Goal: Information Seeking & Learning: Learn about a topic

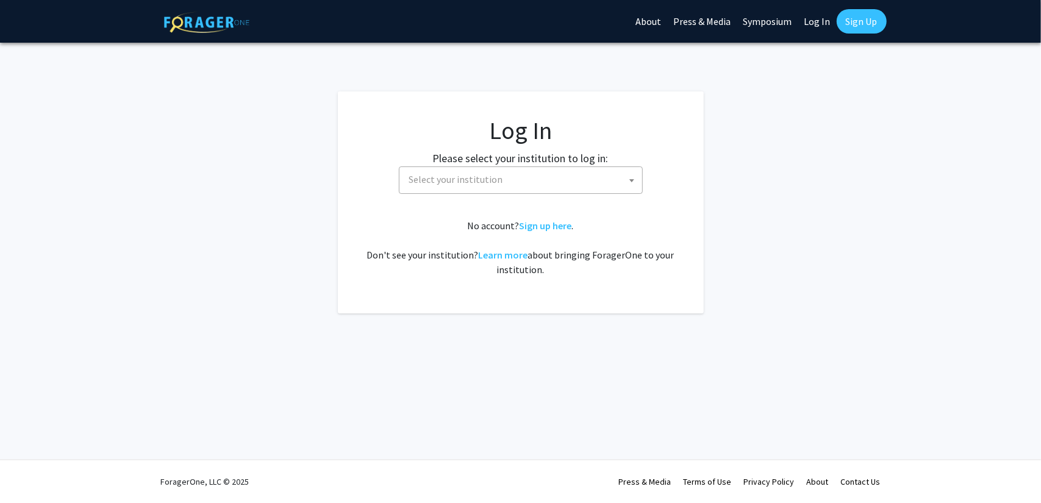
click at [542, 181] on span "Select your institution" at bounding box center [523, 179] width 238 height 25
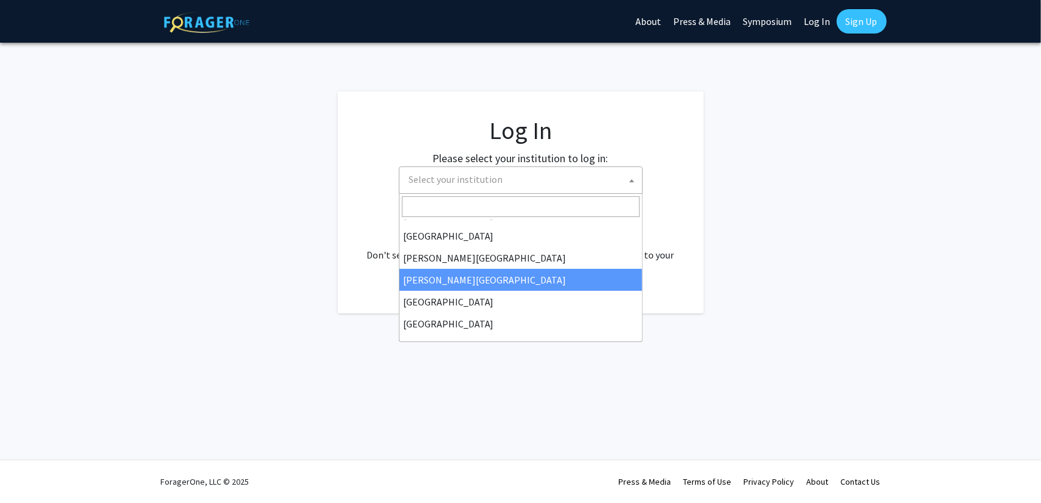
scroll to position [17, 0]
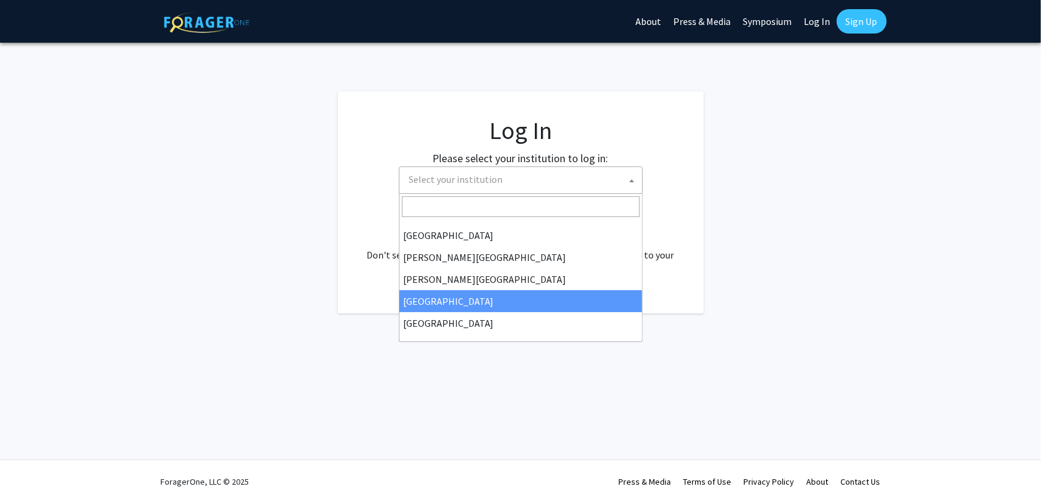
select select "6"
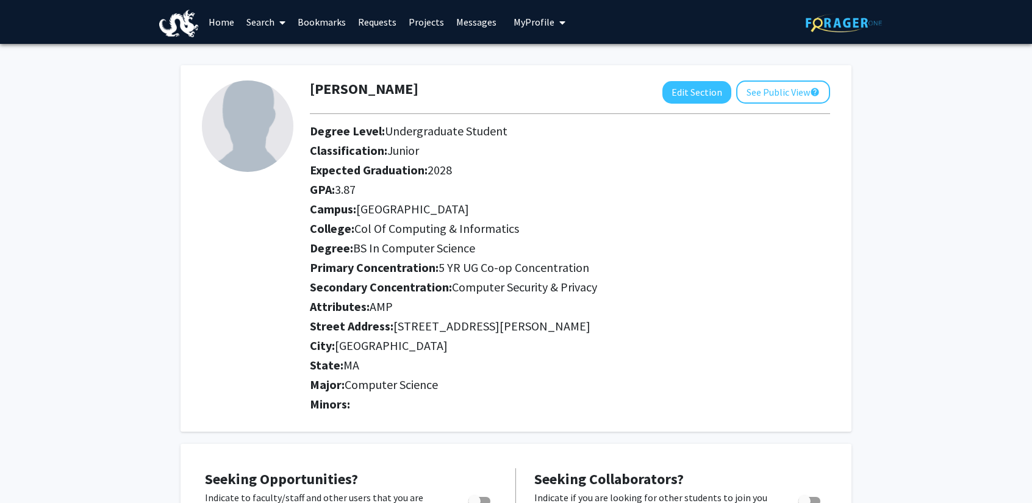
click at [223, 23] on link "Home" at bounding box center [221, 22] width 38 height 43
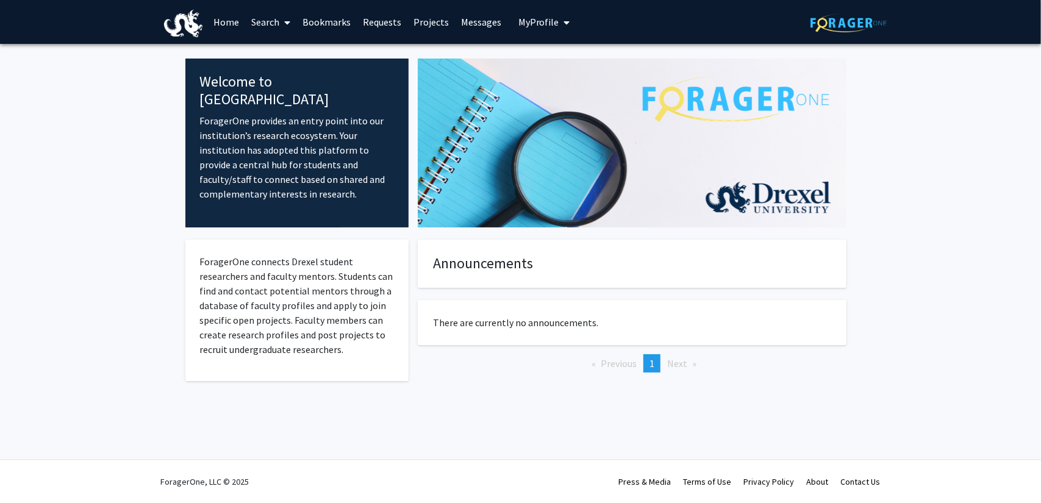
click at [265, 28] on link "Search" at bounding box center [270, 22] width 51 height 43
click at [434, 23] on link "Projects" at bounding box center [431, 22] width 48 height 43
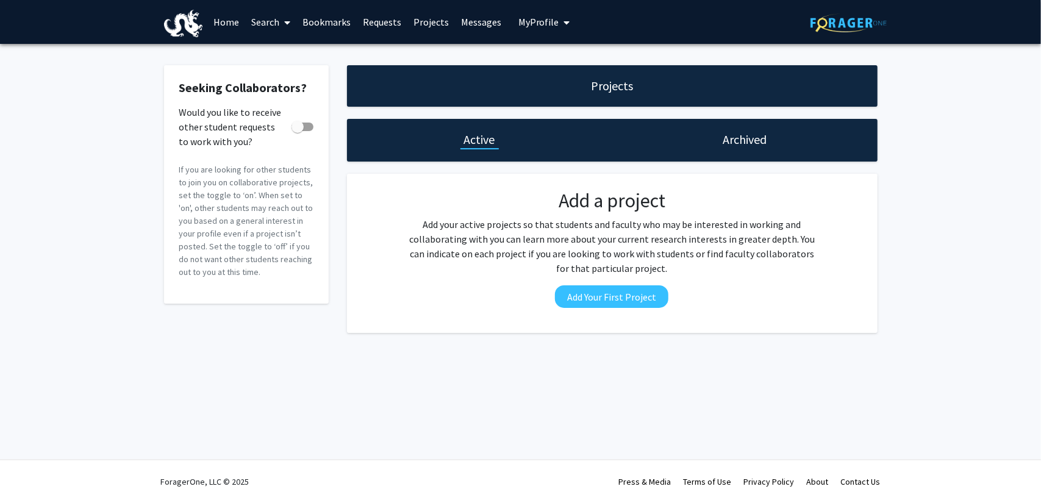
click at [293, 20] on link "Search" at bounding box center [270, 22] width 51 height 43
click at [299, 54] on span "Faculty/Staff" at bounding box center [290, 56] width 90 height 24
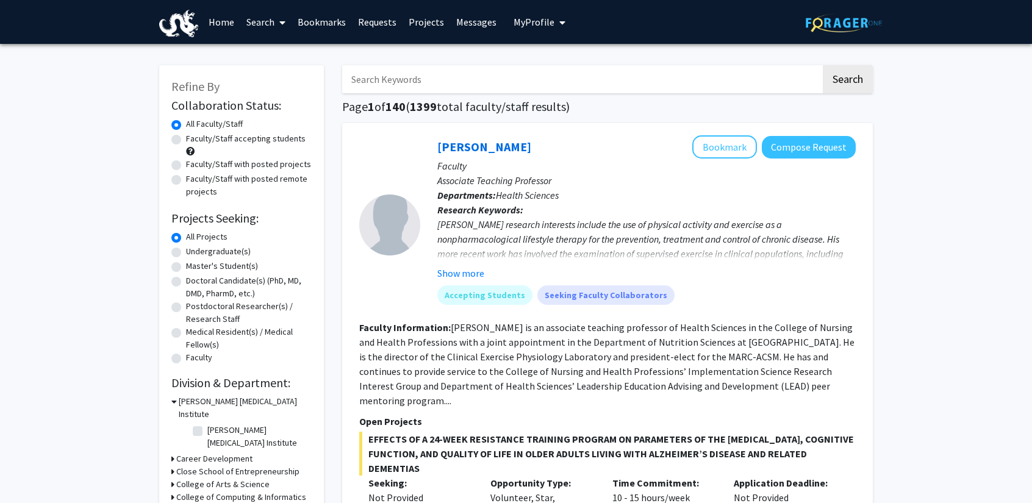
click at [267, 15] on link "Search" at bounding box center [265, 22] width 51 height 43
click at [295, 74] on span "Students" at bounding box center [277, 80] width 74 height 24
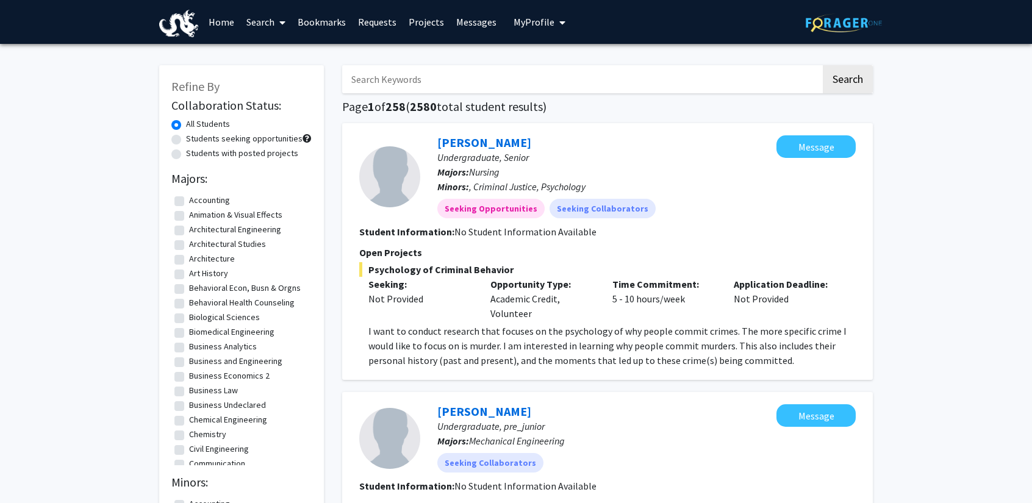
click at [279, 12] on span at bounding box center [279, 22] width 11 height 43
click at [302, 58] on span "Faculty/Staff" at bounding box center [285, 56] width 90 height 24
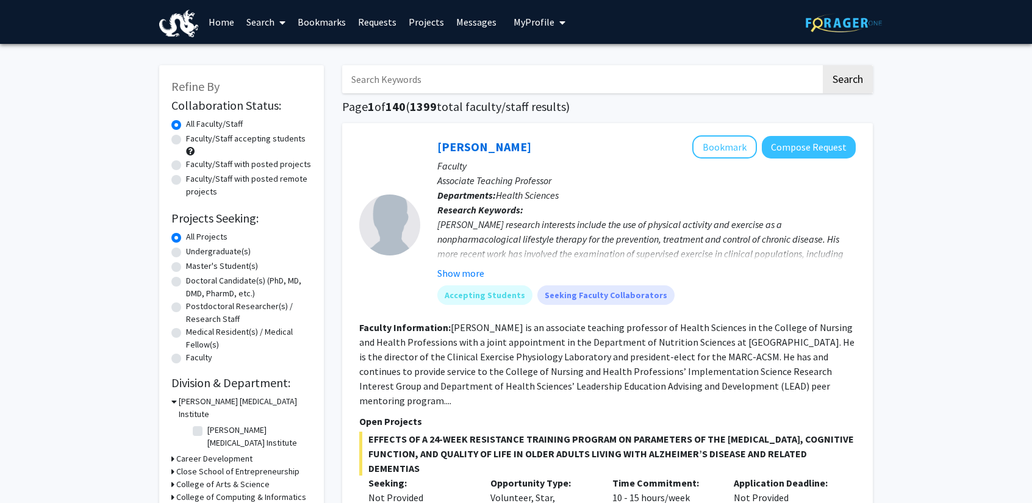
click at [223, 248] on label "Undergraduate(s)" at bounding box center [218, 251] width 65 height 13
click at [194, 248] on input "Undergraduate(s)" at bounding box center [190, 249] width 8 height 8
radio input "true"
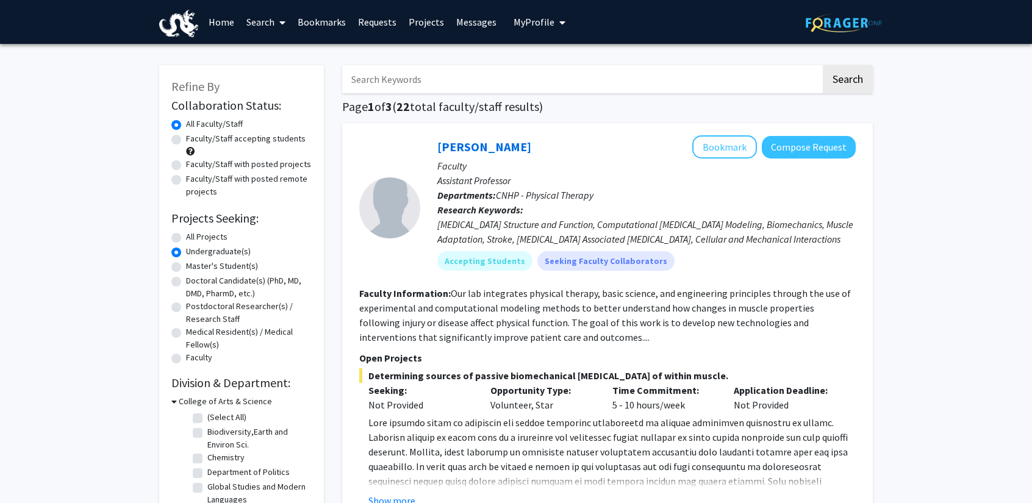
click at [205, 237] on label "All Projects" at bounding box center [206, 236] width 41 height 13
click at [194, 237] on input "All Projects" at bounding box center [190, 234] width 8 height 8
radio input "true"
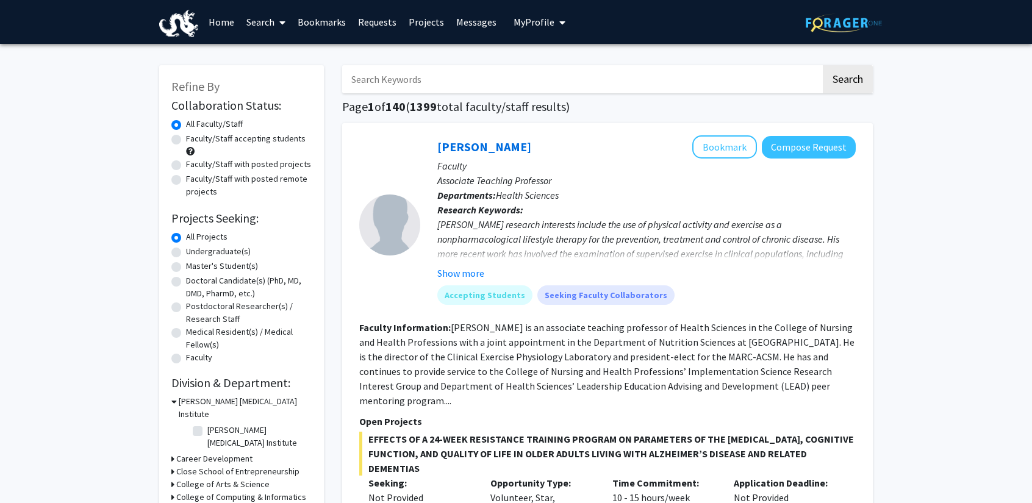
click at [221, 249] on label "Undergraduate(s)" at bounding box center [218, 251] width 65 height 13
click at [194, 249] on input "Undergraduate(s)" at bounding box center [190, 249] width 8 height 8
radio input "true"
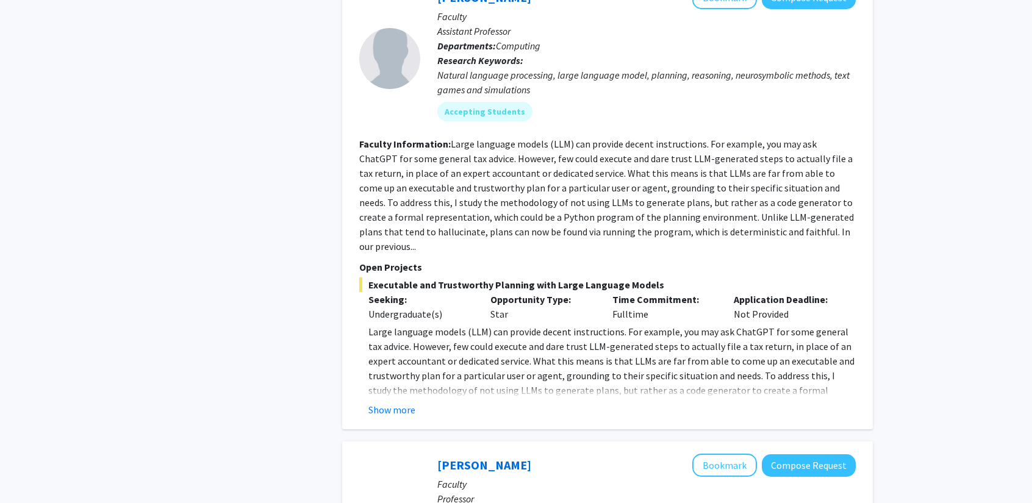
scroll to position [1851, 0]
click at [405, 403] on button "Show more" at bounding box center [391, 410] width 47 height 15
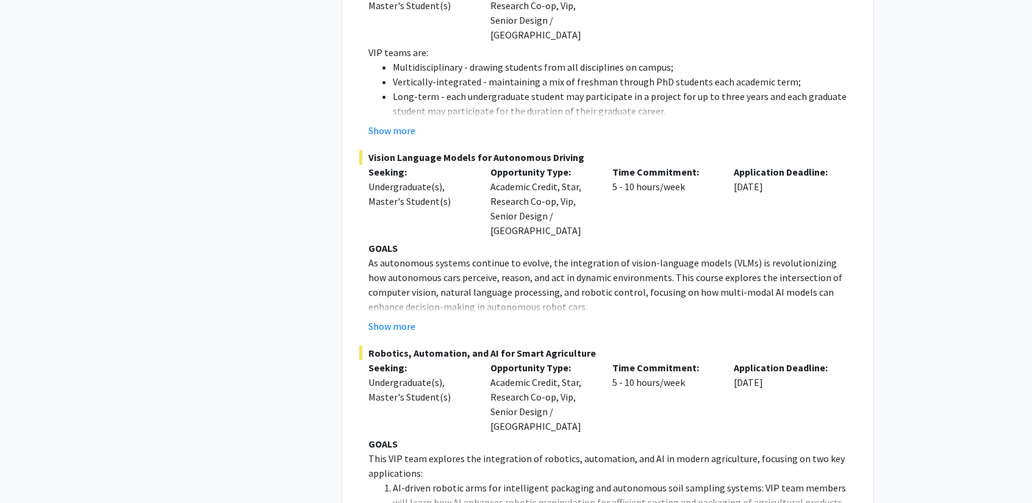
scroll to position [4401, 0]
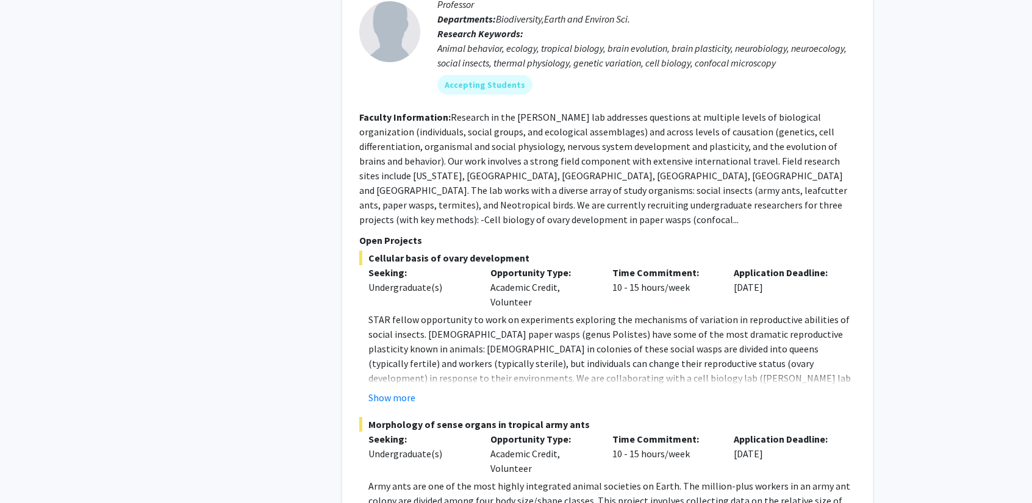
scroll to position [7396, 0]
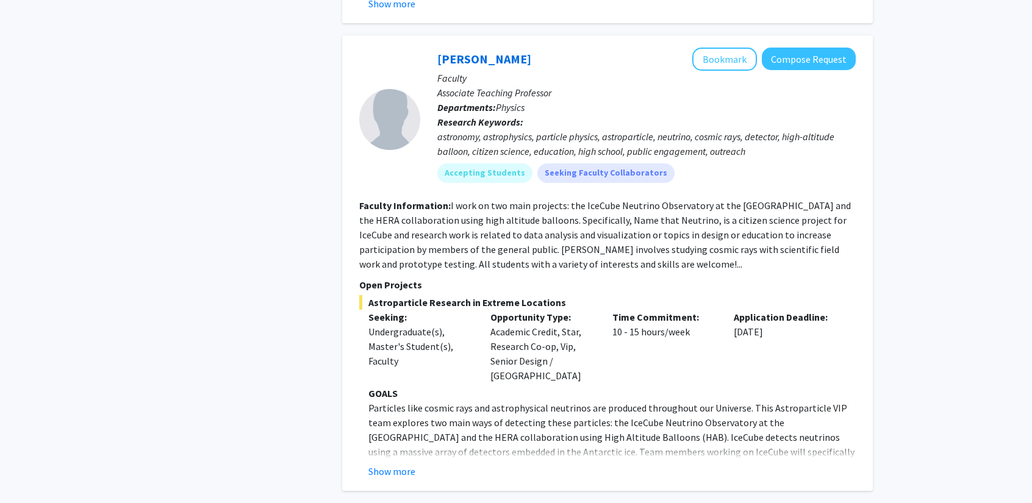
scroll to position [3880, 0]
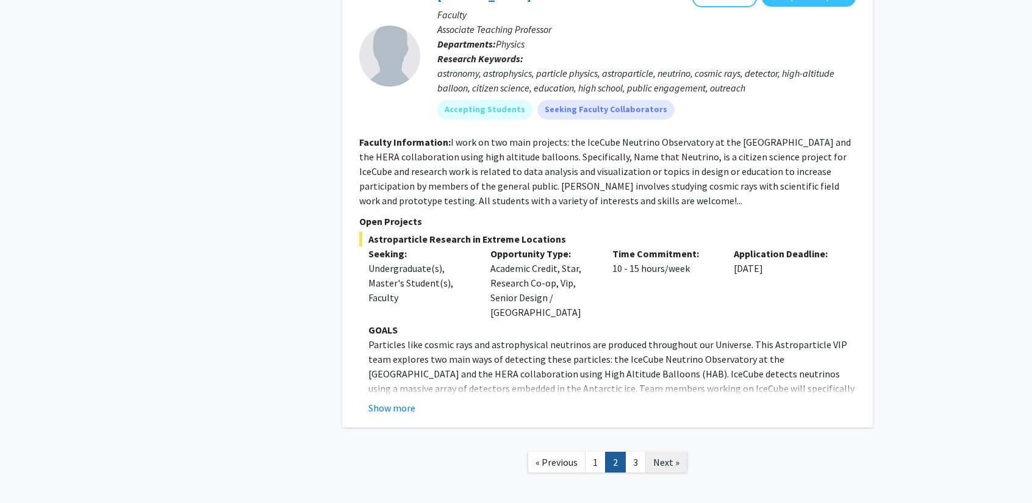
click at [663, 456] on span "Next »" at bounding box center [666, 462] width 26 height 12
